Goal: Transaction & Acquisition: Book appointment/travel/reservation

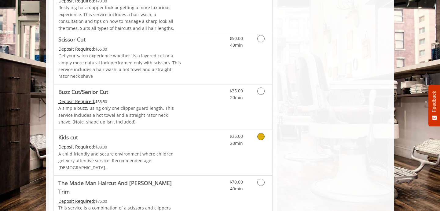
scroll to position [396, 0]
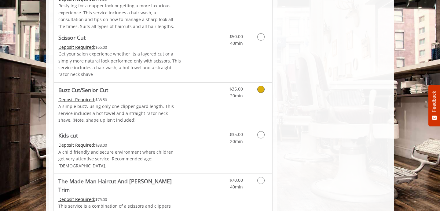
click at [262, 89] on icon "Grooming services" at bounding box center [260, 89] width 7 height 7
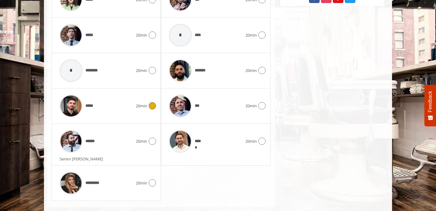
scroll to position [377, 0]
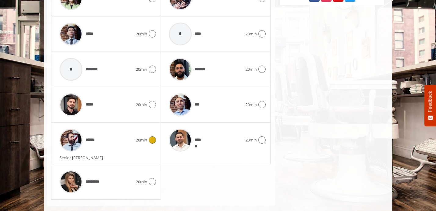
click at [154, 141] on icon at bounding box center [152, 140] width 7 height 7
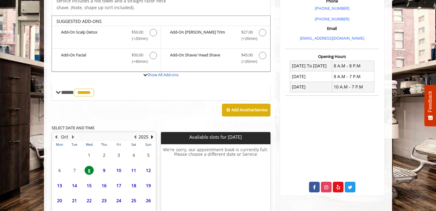
scroll to position [231, 0]
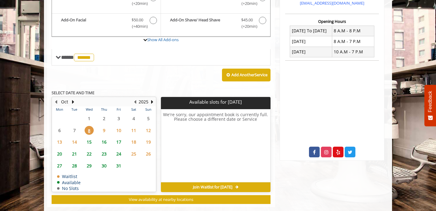
click at [105, 121] on table "Mon Tue Wed Thu Fri Sat Sun 29 30 1 2 3 4 5 6 7 8 9 10 11 12 13 14 15 16 17 18 …" at bounding box center [104, 149] width 104 height 85
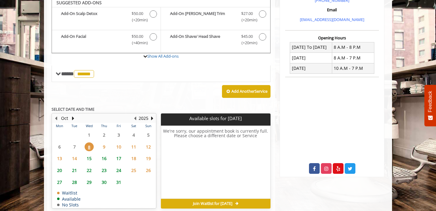
scroll to position [201, 0]
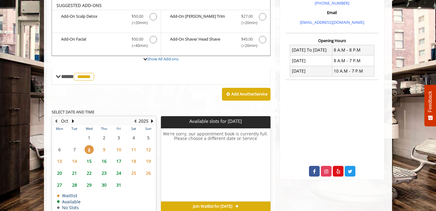
click at [104, 148] on span "9" at bounding box center [104, 149] width 9 height 9
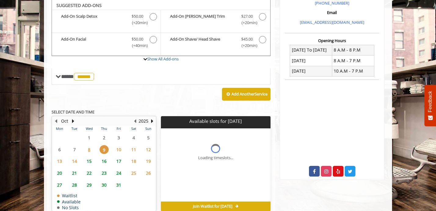
scroll to position [231, 0]
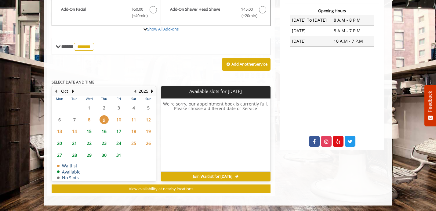
click at [119, 120] on span "10" at bounding box center [118, 120] width 9 height 9
click at [120, 130] on span "17" at bounding box center [118, 131] width 9 height 9
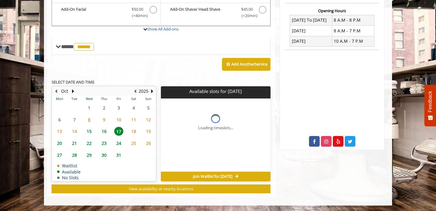
scroll to position [241, 0]
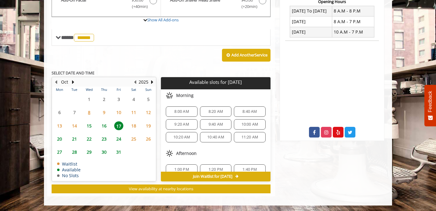
click at [181, 135] on span "10:20 AM" at bounding box center [182, 137] width 17 height 5
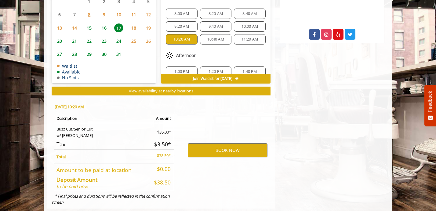
scroll to position [351, 0]
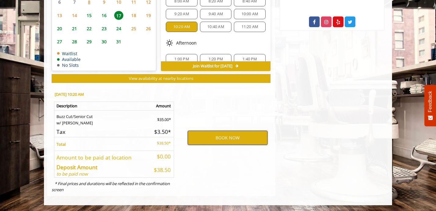
click at [207, 134] on button "BOOK NOW" at bounding box center [228, 138] width 80 height 14
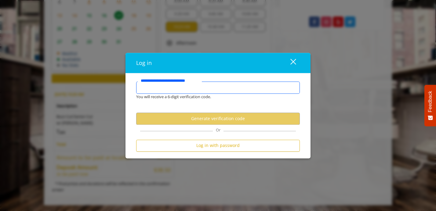
click at [202, 93] on input "**********" at bounding box center [218, 88] width 164 height 12
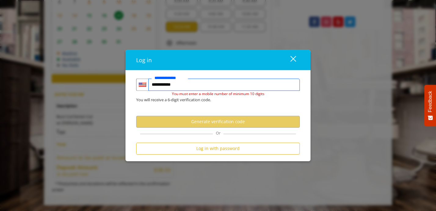
type input "**********"
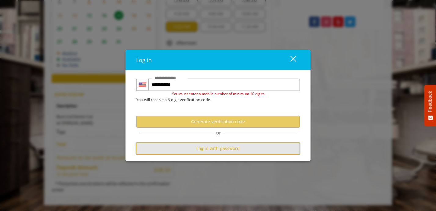
click at [213, 151] on button "Log in with password" at bounding box center [218, 149] width 164 height 12
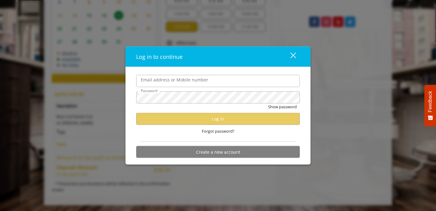
drag, startPoint x: 156, startPoint y: 84, endPoint x: 157, endPoint y: 88, distance: 3.7
click at [156, 85] on input "Email address or Mobile number" at bounding box center [218, 81] width 164 height 12
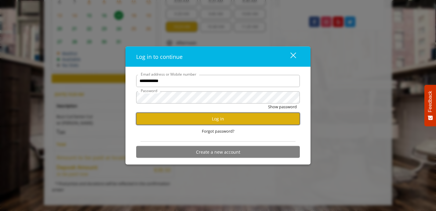
click at [214, 120] on button "Log in" at bounding box center [218, 119] width 164 height 12
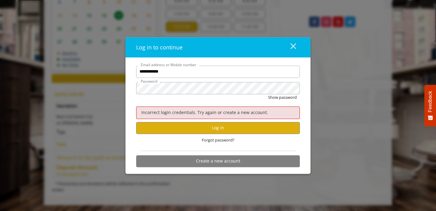
click at [372, 143] on div "**********" at bounding box center [218, 105] width 436 height 211
click at [225, 129] on button "Log in" at bounding box center [218, 128] width 164 height 12
click at [240, 129] on button "Log in" at bounding box center [218, 128] width 164 height 12
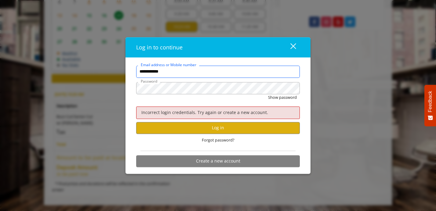
click at [177, 74] on input "**********" at bounding box center [218, 72] width 164 height 12
type input "*"
type input "**********"
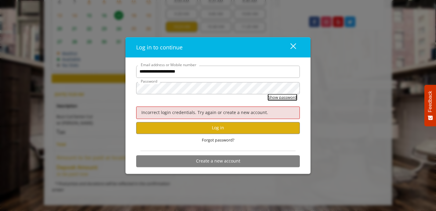
click at [284, 99] on button "Show password" at bounding box center [282, 97] width 29 height 6
click at [251, 127] on button "Log in" at bounding box center [218, 128] width 164 height 12
click at [231, 140] on span "Forgot password?" at bounding box center [218, 140] width 33 height 6
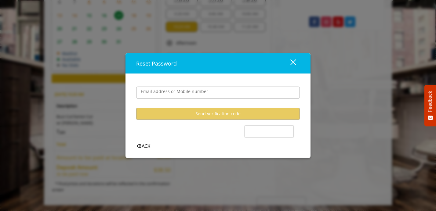
click at [225, 128] on user-forgot-password "Email address or Mobile number Send verification code Back" at bounding box center [218, 112] width 164 height 71
click at [230, 141] on user-forgot-password "Email address or Mobile number Send verification code Back" at bounding box center [218, 112] width 164 height 71
click at [208, 93] on label "Email address or Mobile number" at bounding box center [175, 91] width 74 height 7
click at [208, 93] on input "Email address or Mobile number" at bounding box center [218, 92] width 164 height 12
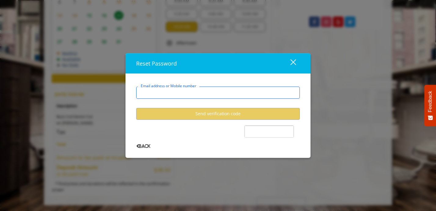
click at [190, 91] on input "Email address or Mobile number" at bounding box center [218, 92] width 164 height 12
type input "**********"
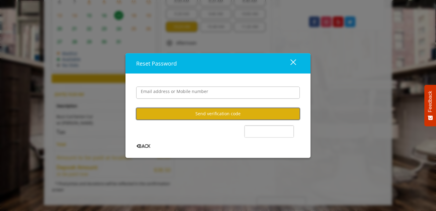
click at [187, 113] on button "Send verification code" at bounding box center [218, 114] width 164 height 12
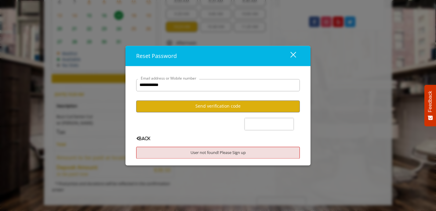
click at [291, 56] on div "close" at bounding box center [290, 55] width 12 height 9
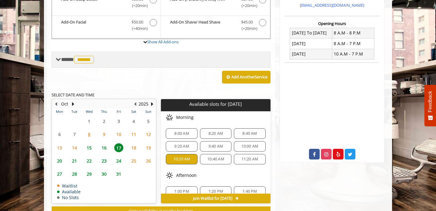
scroll to position [233, 0]
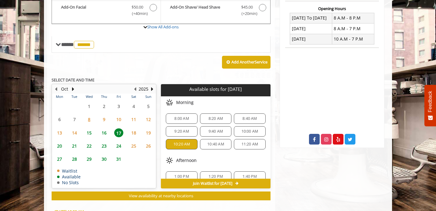
click at [61, 133] on span "13" at bounding box center [59, 133] width 9 height 9
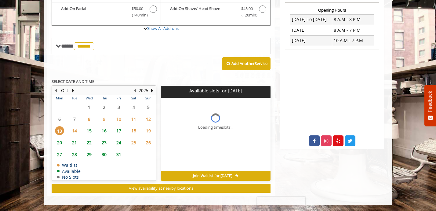
scroll to position [231, 0]
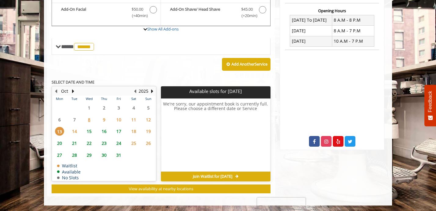
click at [120, 129] on span "17" at bounding box center [118, 131] width 9 height 9
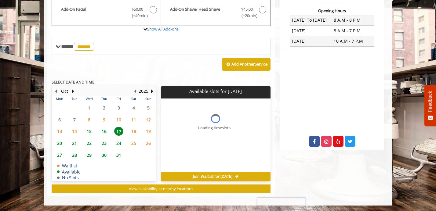
scroll to position [241, 0]
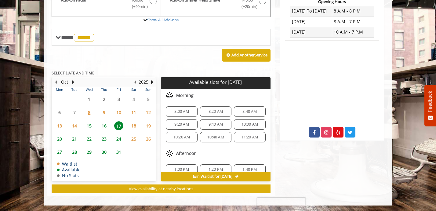
click at [186, 135] on span "10:20 AM" at bounding box center [182, 137] width 17 height 5
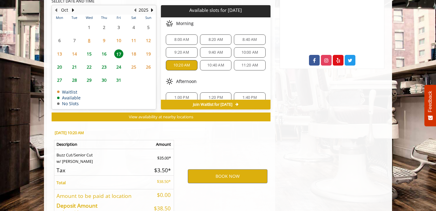
scroll to position [351, 0]
